Goal: Transaction & Acquisition: Purchase product/service

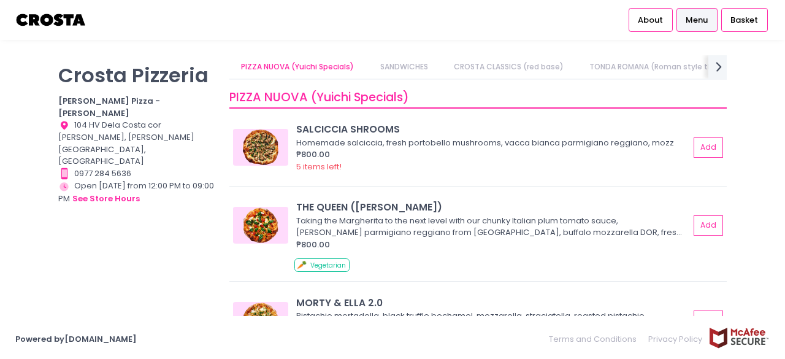
click at [105, 248] on div "[PERSON_NAME] Pizzeria [PERSON_NAME] Pizza - [PERSON_NAME] Location Created wit…" at bounding box center [136, 173] width 171 height 236
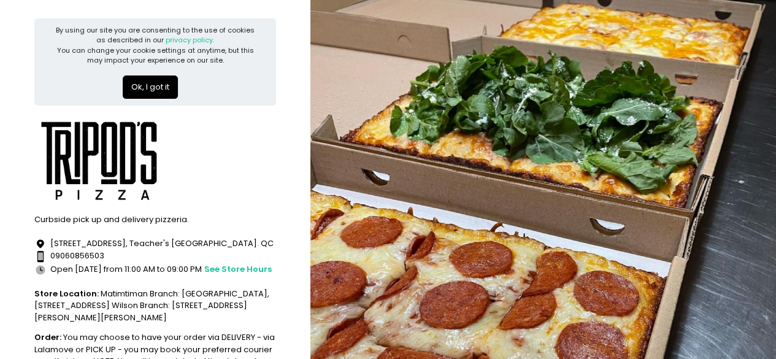
click at [216, 158] on div at bounding box center [155, 159] width 242 height 92
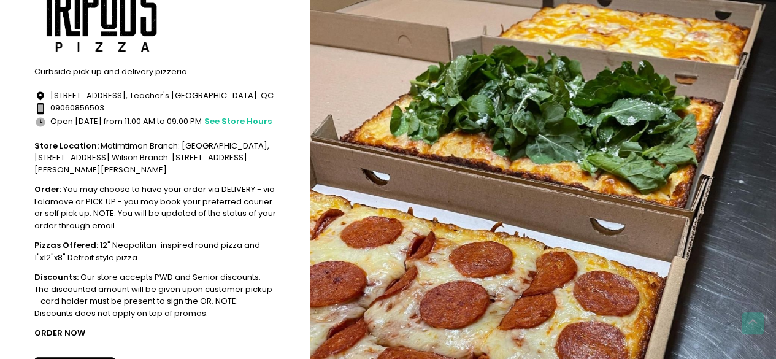
scroll to position [247, 0]
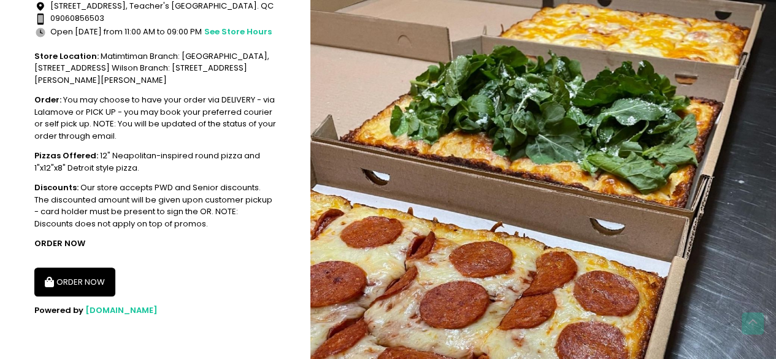
click at [92, 275] on button "ORDER NOW" at bounding box center [74, 281] width 81 height 29
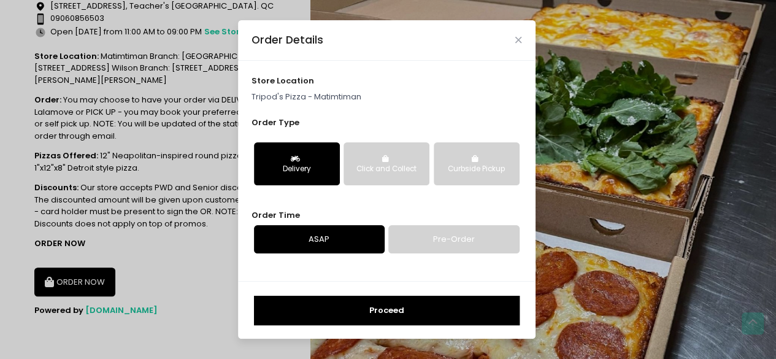
click at [395, 169] on div "Click and Collect" at bounding box center [386, 169] width 69 height 11
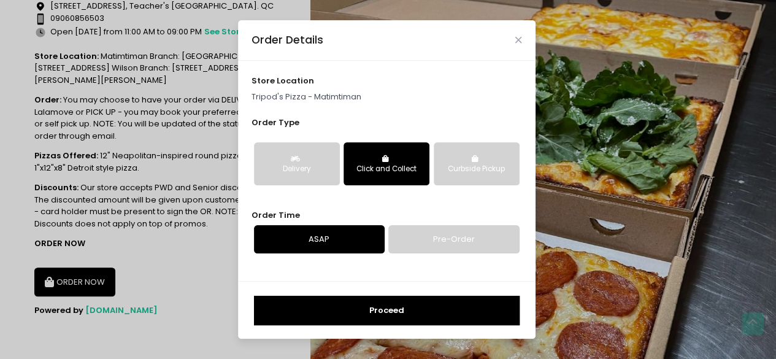
click at [393, 303] on button "Proceed" at bounding box center [387, 310] width 266 height 29
